Goal: Task Accomplishment & Management: Complete application form

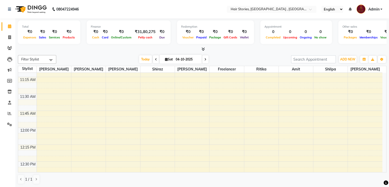
scroll to position [217, 0]
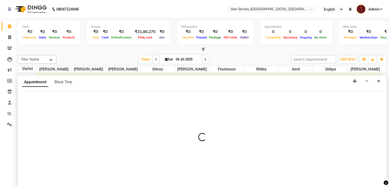
scroll to position [0, 0]
select select "7131"
select select "750"
select select "tentative"
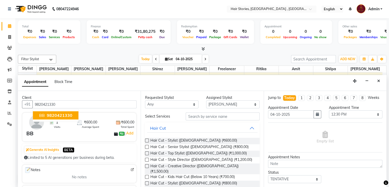
click at [64, 115] on span "9820421330" at bounding box center [60, 115] width 26 height 5
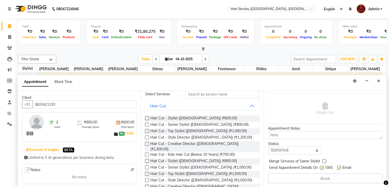
scroll to position [30, 0]
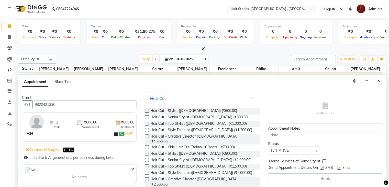
type input "9820421330"
click at [147, 177] on label at bounding box center [147, 179] width 4 height 4
click at [147, 178] on input "checkbox" at bounding box center [146, 179] width 3 height 3
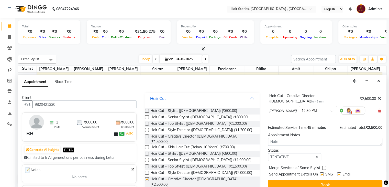
checkbox input "false"
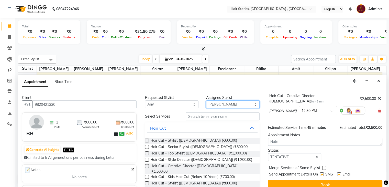
click at [212, 103] on select "Select [PERSON_NAME] [PERSON_NAME] Freelancer [PERSON_NAME] Neha [PERSON_NAME] …" at bounding box center [232, 104] width 53 height 8
select select "12002"
click at [206, 100] on select "Select [PERSON_NAME] [PERSON_NAME] Freelancer [PERSON_NAME] Neha [PERSON_NAME] …" at bounding box center [232, 104] width 53 height 8
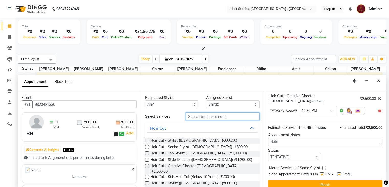
click at [210, 117] on input "text" at bounding box center [223, 116] width 74 height 8
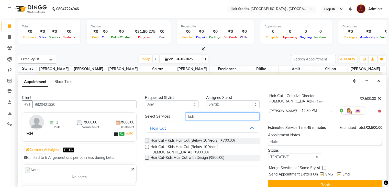
type input "kids"
click at [147, 141] on label at bounding box center [147, 140] width 4 height 4
click at [147, 141] on input "checkbox" at bounding box center [146, 140] width 3 height 3
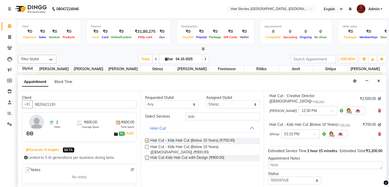
checkbox input "false"
click at [312, 134] on div at bounding box center [300, 133] width 38 height 5
click at [294, 165] on div "12:30 PM" at bounding box center [300, 165] width 38 height 9
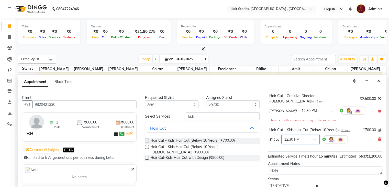
scroll to position [72, 0]
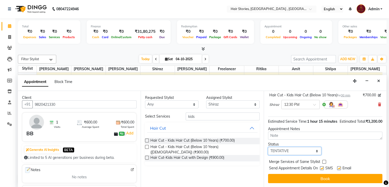
click at [290, 152] on select "Select TENTATIVE CONFIRM CHECK-IN UPCOMING" at bounding box center [294, 151] width 53 height 8
select select "confirm booking"
click at [268, 147] on select "Select TENTATIVE CONFIRM CHECK-IN UPCOMING" at bounding box center [294, 151] width 53 height 8
click at [321, 169] on div at bounding box center [321, 168] width 3 height 5
click at [323, 167] on label at bounding box center [322, 168] width 4 height 4
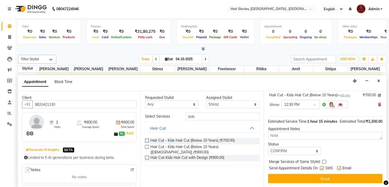
click at [323, 167] on input "checkbox" at bounding box center [321, 168] width 3 height 3
checkbox input "false"
click at [338, 166] on label at bounding box center [339, 168] width 4 height 4
click at [338, 167] on input "checkbox" at bounding box center [338, 168] width 3 height 3
checkbox input "false"
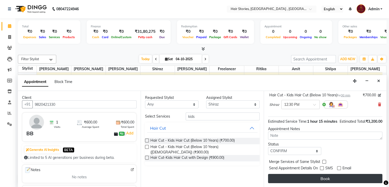
click at [332, 180] on button "Book" at bounding box center [325, 178] width 114 height 9
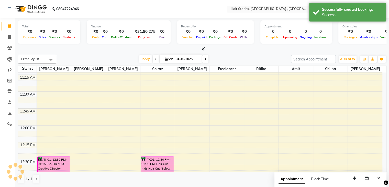
scroll to position [0, 0]
